Goal: Information Seeking & Learning: Find specific page/section

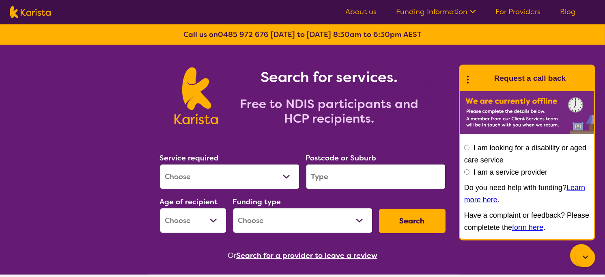
click at [201, 169] on select "Allied Health Assistant Assessment ([MEDICAL_DATA] or [MEDICAL_DATA]) Behaviour…" at bounding box center [230, 176] width 140 height 25
select select "[MEDICAL_DATA]"
click at [160, 164] on select "Allied Health Assistant Assessment ([MEDICAL_DATA] or [MEDICAL_DATA]) Behaviour…" at bounding box center [230, 176] width 140 height 25
click at [327, 177] on input "search" at bounding box center [376, 176] width 140 height 25
type input "3138"
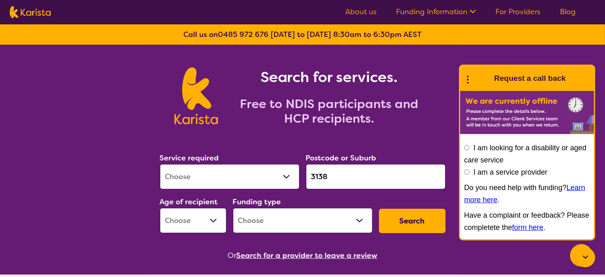
click at [203, 211] on select "Early Childhood - 0 to 9 Child - 10 to 11 Adolescent - 12 to 17 Adult - 18 to 6…" at bounding box center [193, 220] width 67 height 25
select select "CH"
click at [160, 208] on select "Early Childhood - 0 to 9 Child - 10 to 11 Adolescent - 12 to 17 Adult - 18 to 6…" at bounding box center [193, 220] width 67 height 25
click at [297, 218] on select "Home Care Package (HCP) National Disability Insurance Scheme (NDIS) I don't know" at bounding box center [303, 220] width 140 height 25
select select "NDIS"
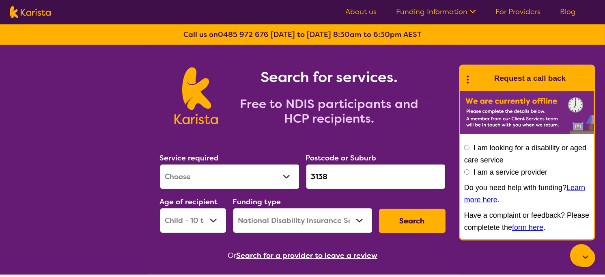
click at [233, 208] on select "Home Care Package (HCP) National Disability Insurance Scheme (NDIS) I don't know" at bounding box center [303, 220] width 140 height 25
click at [426, 220] on button "Search" at bounding box center [412, 221] width 67 height 24
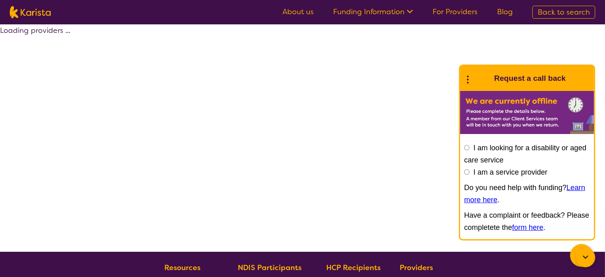
select select "by_score"
